Goal: Task Accomplishment & Management: Manage account settings

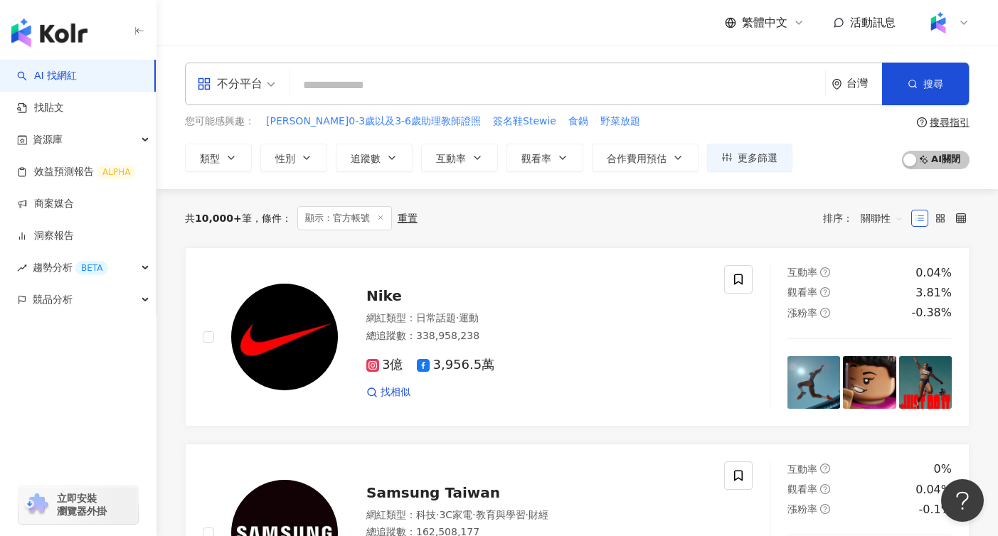
click at [963, 24] on icon at bounding box center [963, 22] width 11 height 11
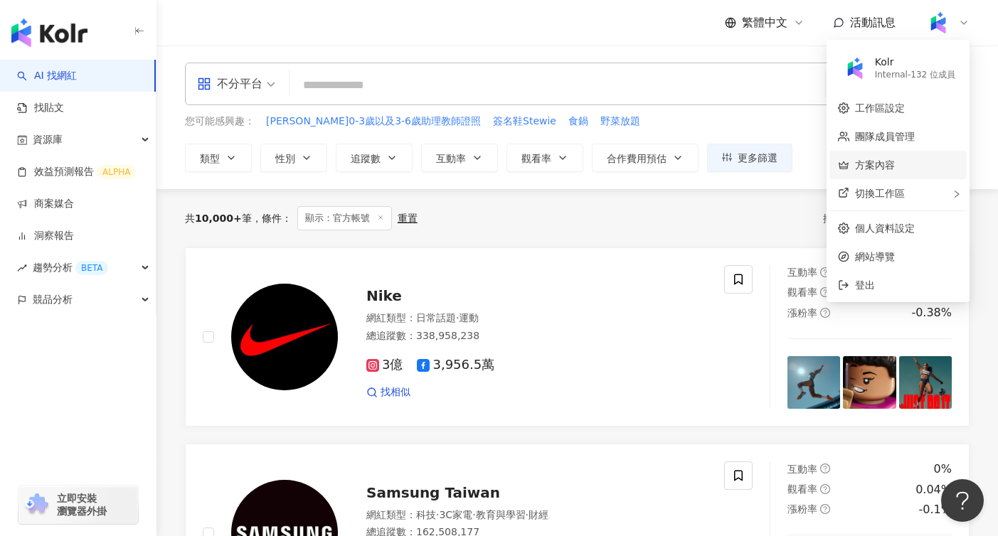
click at [895, 169] on link "方案內容" at bounding box center [875, 164] width 40 height 11
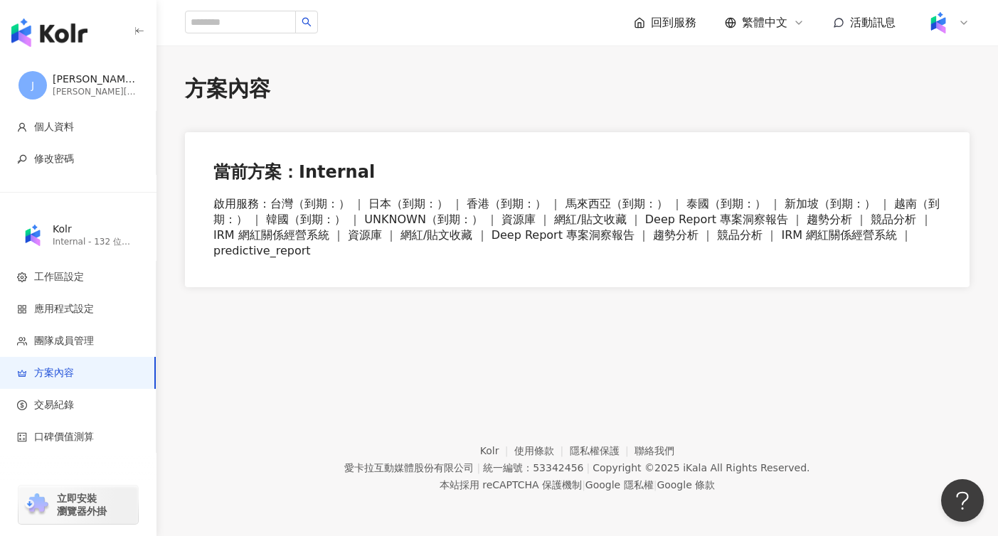
click at [945, 28] on img at bounding box center [938, 22] width 27 height 27
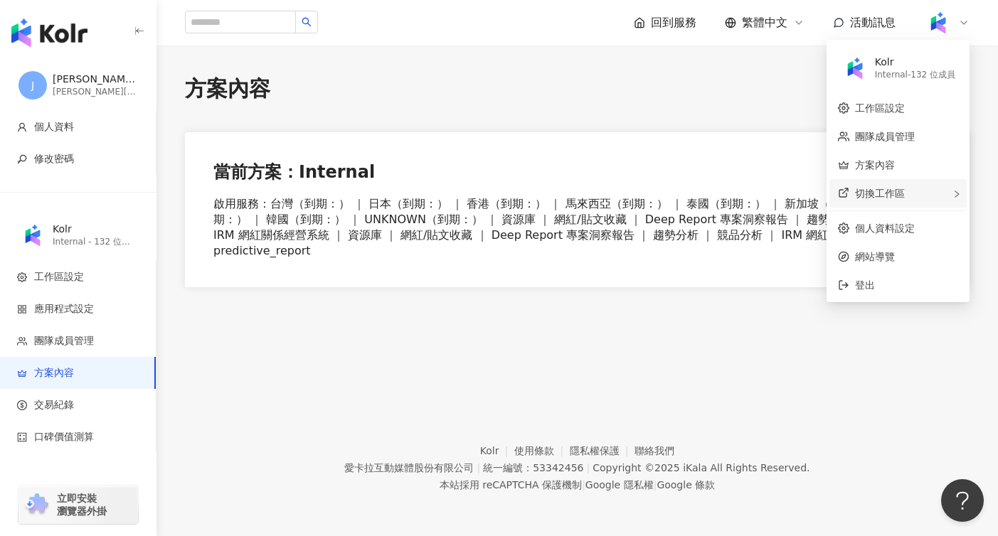
click at [913, 202] on div "切換工作區" at bounding box center [898, 193] width 137 height 28
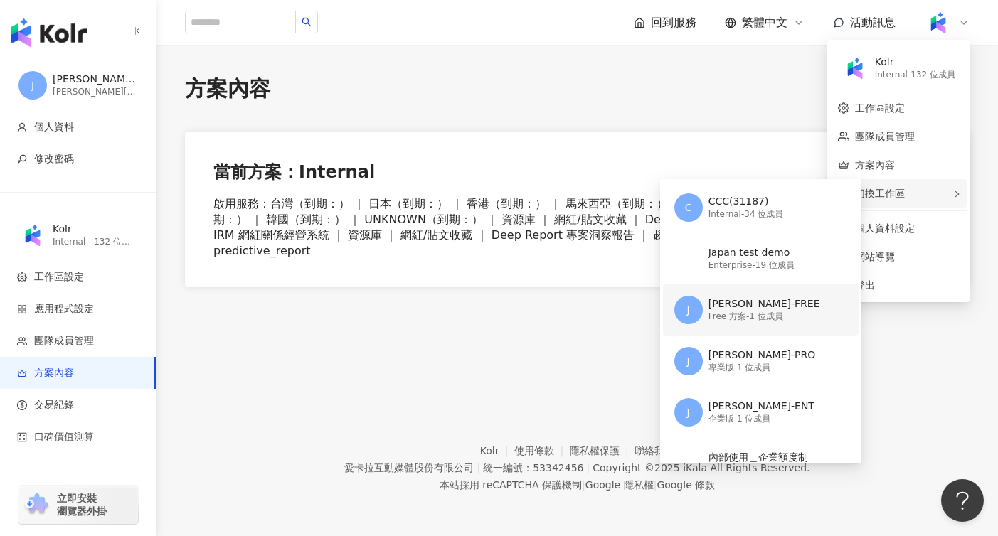
click at [739, 322] on div "Free 方案 - 1 位成員" at bounding box center [765, 317] width 112 height 12
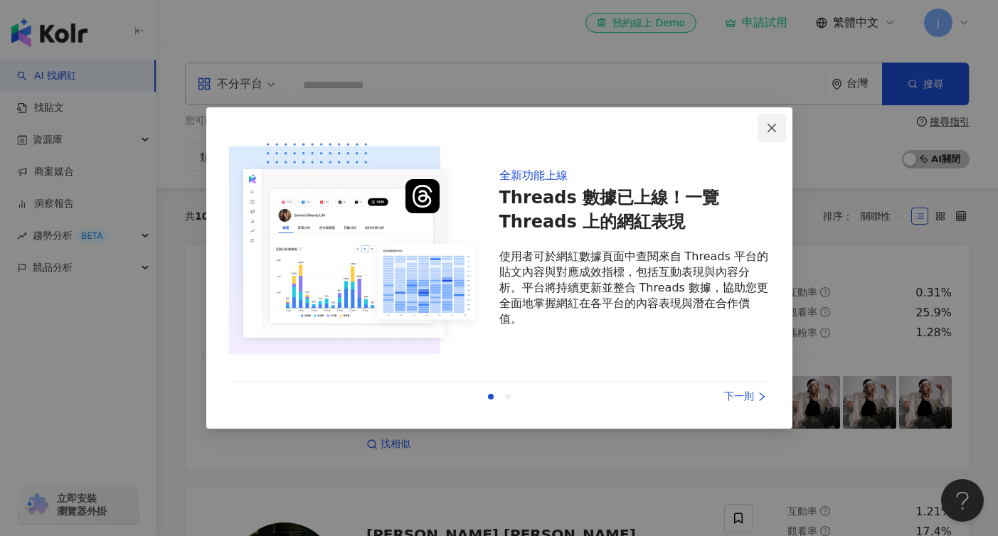
click at [771, 122] on icon "close" at bounding box center [771, 127] width 11 height 11
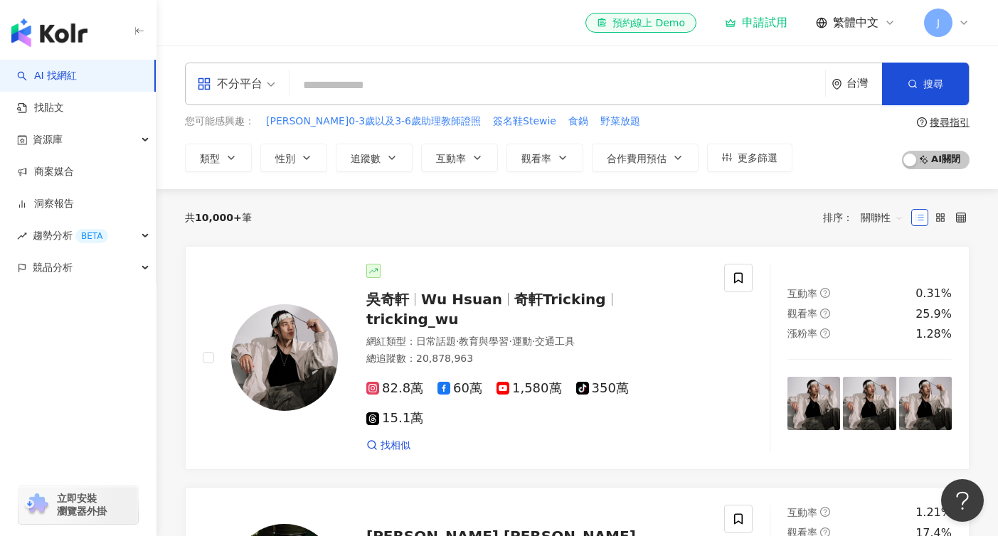
click at [973, 18] on div "el-icon-cs 預約線上 Demo 申請試用 繁體中文 J" at bounding box center [578, 23] width 842 height 46
click at [955, 21] on div "J" at bounding box center [947, 23] width 46 height 28
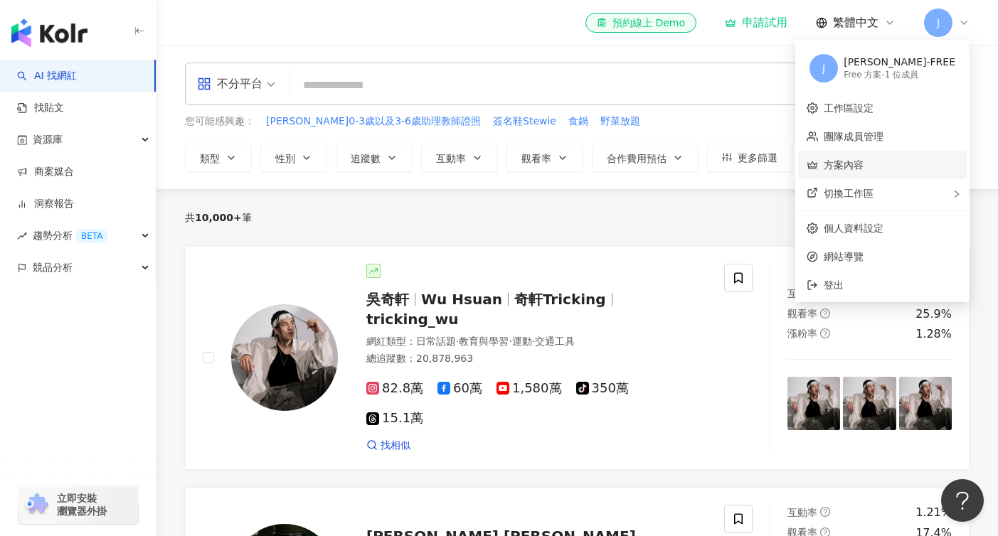
click at [864, 169] on link "方案內容" at bounding box center [844, 164] width 40 height 11
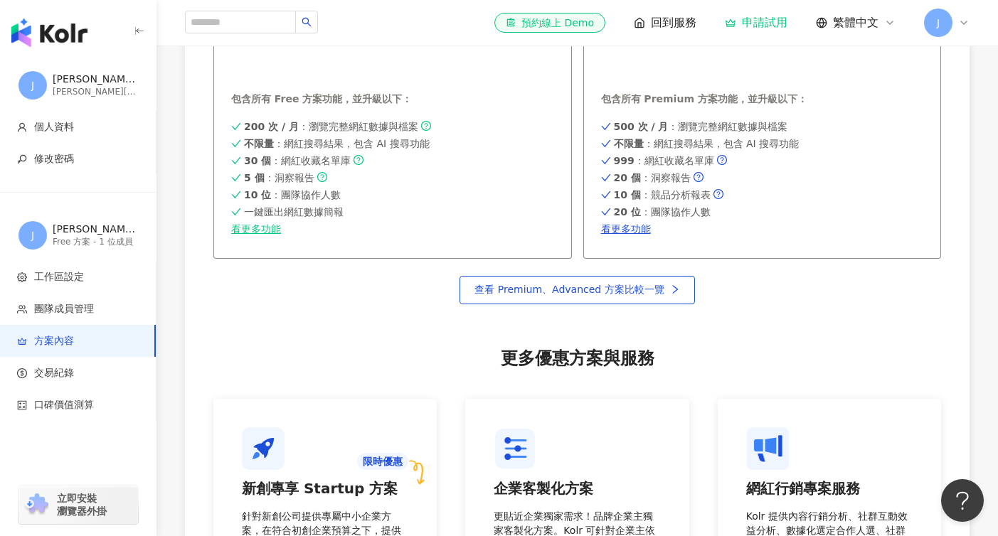
scroll to position [1236, 0]
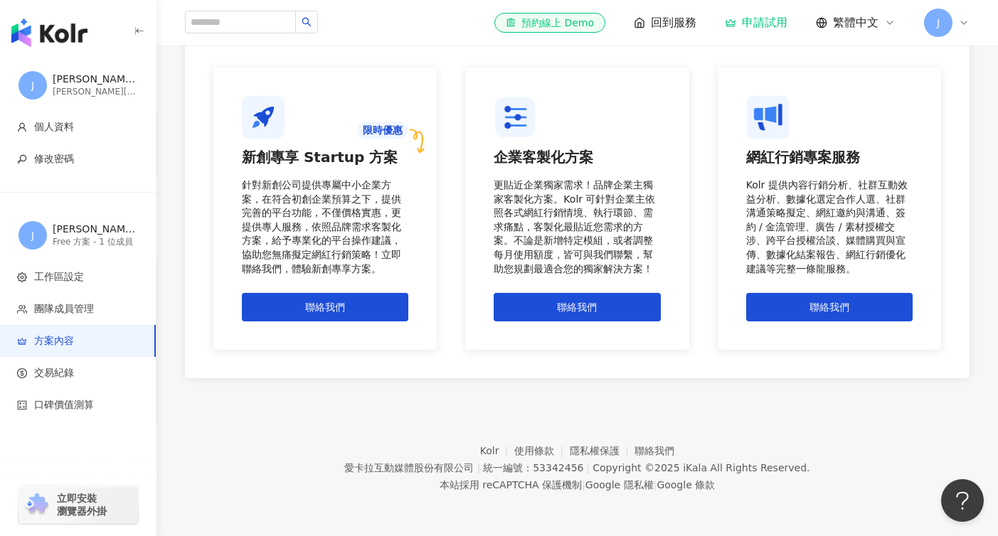
click at [69, 37] on img "button" at bounding box center [49, 32] width 76 height 28
